Goal: Download file/media

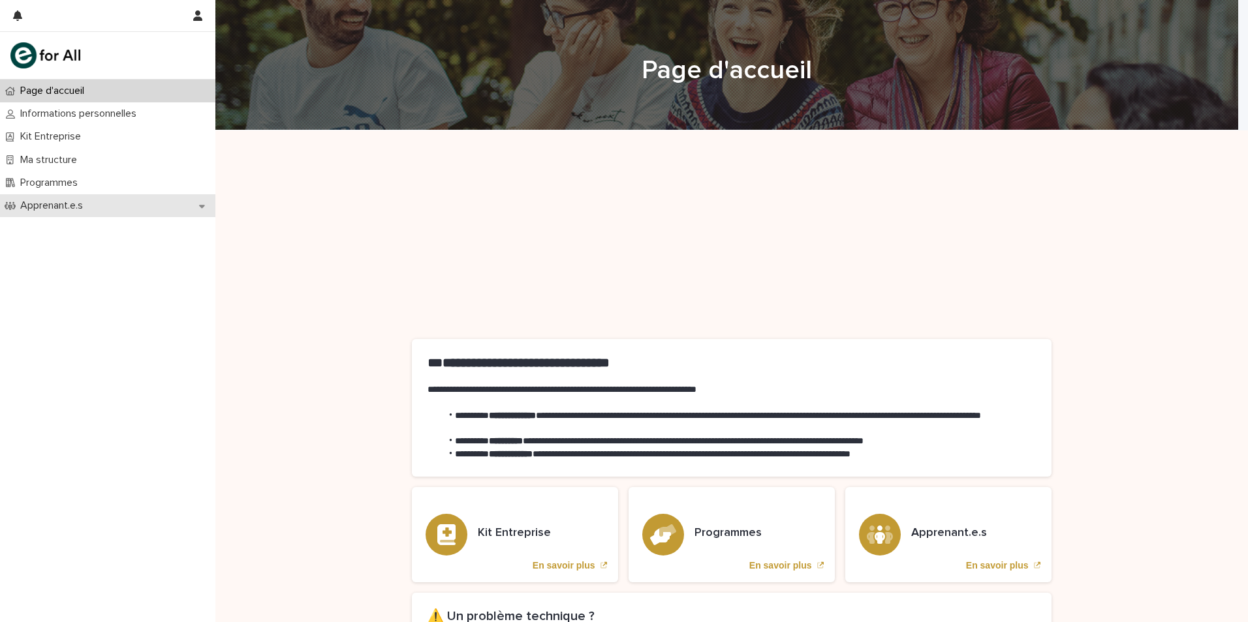
click at [69, 212] on p "Apprenant.e.s" at bounding box center [54, 206] width 78 height 12
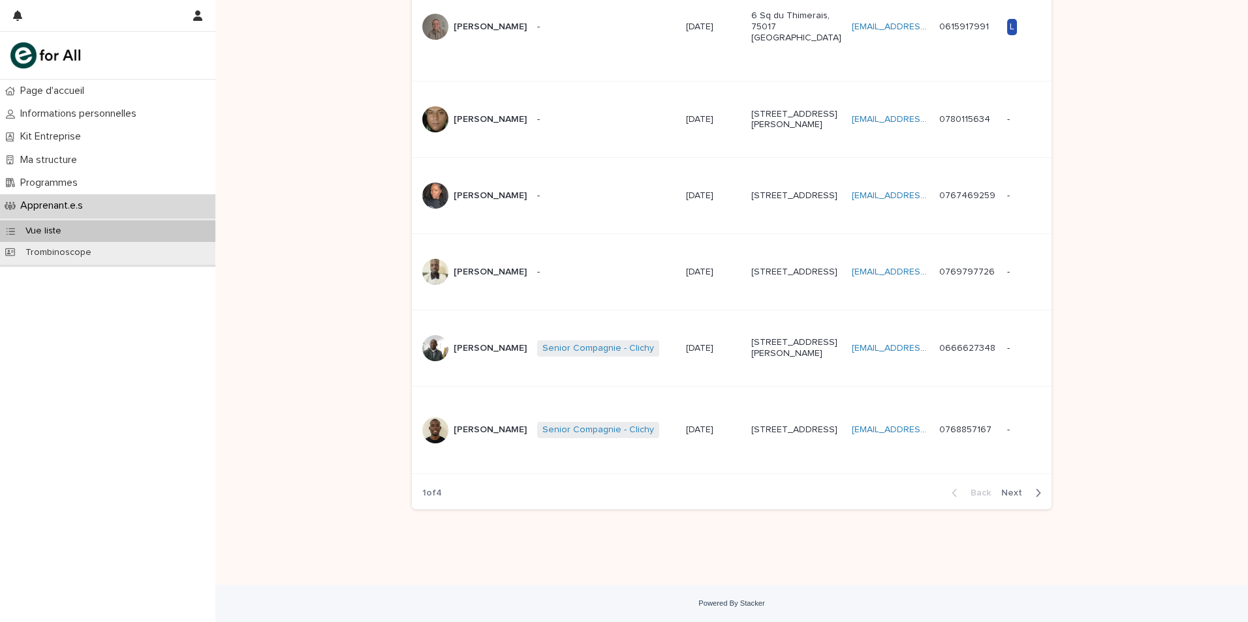
scroll to position [848, 0]
click at [778, 373] on td "[STREET_ADDRESS][PERSON_NAME]" at bounding box center [796, 349] width 100 height 76
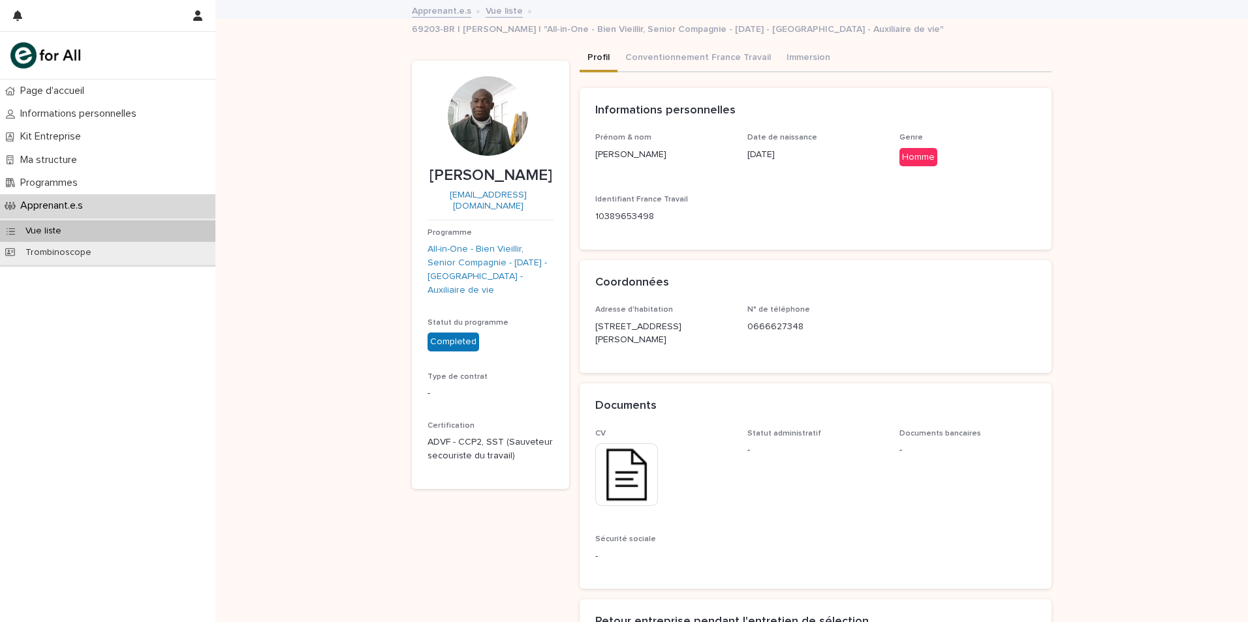
click at [607, 453] on img at bounding box center [626, 475] width 63 height 63
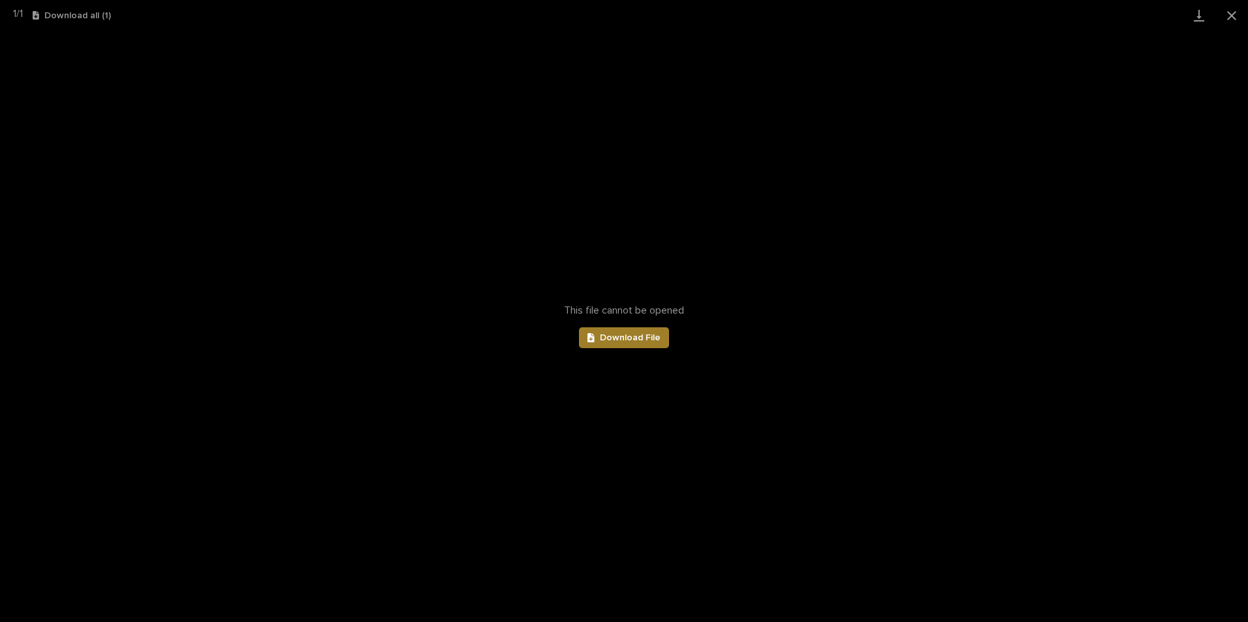
click at [613, 334] on span "Download File" at bounding box center [630, 337] width 61 height 9
click at [662, 235] on div "This file cannot be opened Download File" at bounding box center [624, 327] width 1248 height 592
click at [1236, 18] on button "Close gallery" at bounding box center [1231, 15] width 33 height 31
